Goal: Obtain resource: Obtain resource

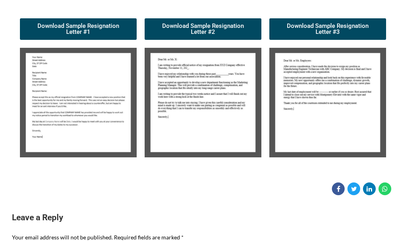
scroll to position [145, 0]
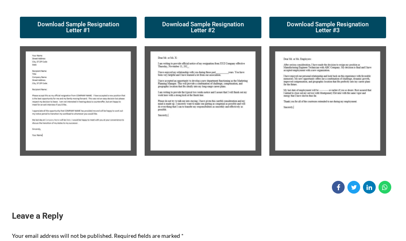
click at [52, 74] on img at bounding box center [78, 101] width 117 height 110
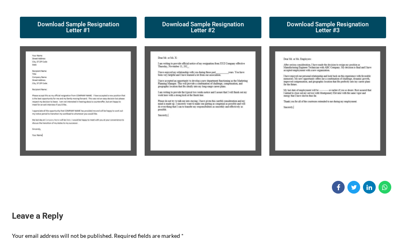
click at [52, 74] on img at bounding box center [78, 101] width 117 height 110
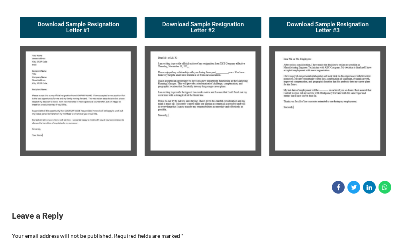
click at [39, 138] on img at bounding box center [78, 101] width 117 height 110
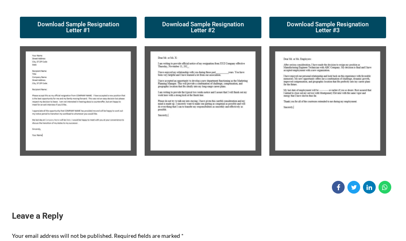
click at [39, 138] on img at bounding box center [78, 101] width 117 height 110
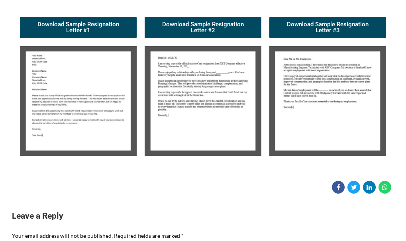
click at [39, 138] on img at bounding box center [78, 101] width 117 height 110
drag, startPoint x: 39, startPoint y: 138, endPoint x: 74, endPoint y: 106, distance: 46.6
click at [74, 106] on img at bounding box center [78, 101] width 117 height 110
click at [79, 35] on link "Download Sample Resignation Letter #1" at bounding box center [78, 28] width 117 height 22
click at [76, 27] on span "Download Sample Resignation Letter #1" at bounding box center [78, 28] width 98 height 12
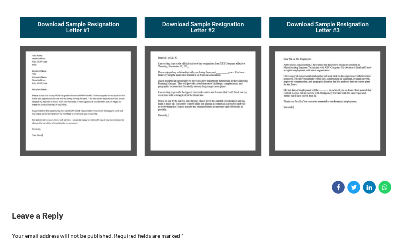
drag, startPoint x: 132, startPoint y: 4, endPoint x: 400, endPoint y: 88, distance: 281.3
click at [400, 88] on div "Candidate Tools Sample Resignation Letter 0 Spread the love The HGI team recomm…" at bounding box center [203, 47] width 406 height 294
click at [199, 68] on img at bounding box center [203, 101] width 117 height 110
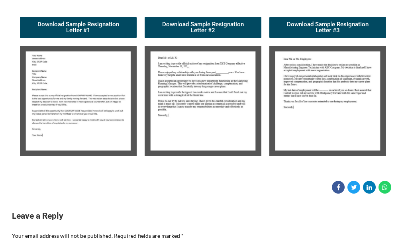
click at [199, 68] on img at bounding box center [203, 101] width 117 height 110
click at [83, 66] on img at bounding box center [78, 101] width 117 height 110
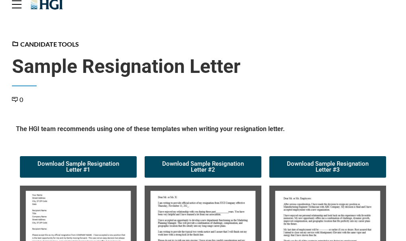
scroll to position [0, 0]
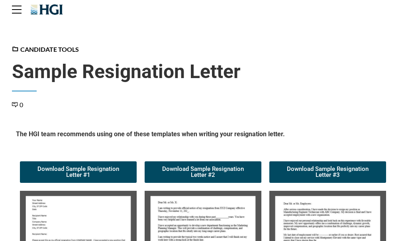
click at [271, 49] on div "Candidate Tools" at bounding box center [203, 49] width 382 height 9
